Goal: Information Seeking & Learning: Learn about a topic

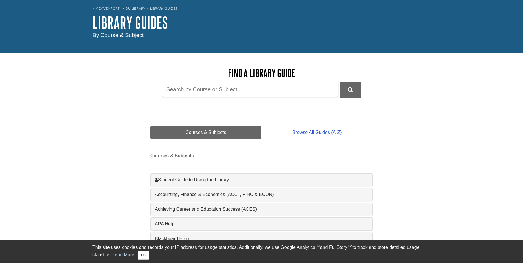
scroll to position [144, 0]
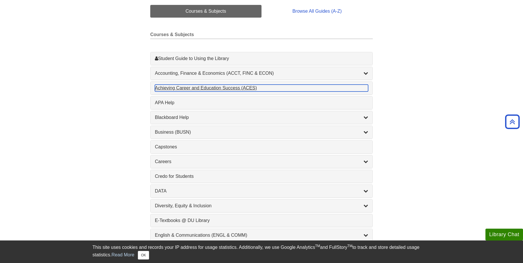
click at [172, 88] on div "Achieving Career and Education Success (ACES) , 1 guides" at bounding box center [261, 88] width 213 height 7
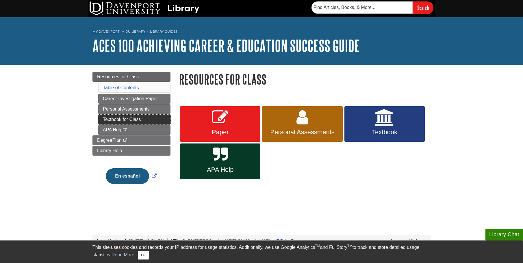
click at [116, 120] on link "Textbook for Class" at bounding box center [134, 120] width 72 height 10
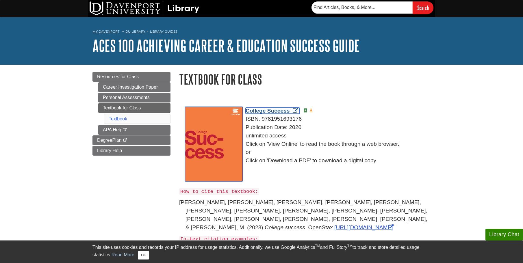
click at [256, 112] on span "College Success" at bounding box center [268, 111] width 44 height 6
